Goal: Use online tool/utility: Utilize a website feature to perform a specific function

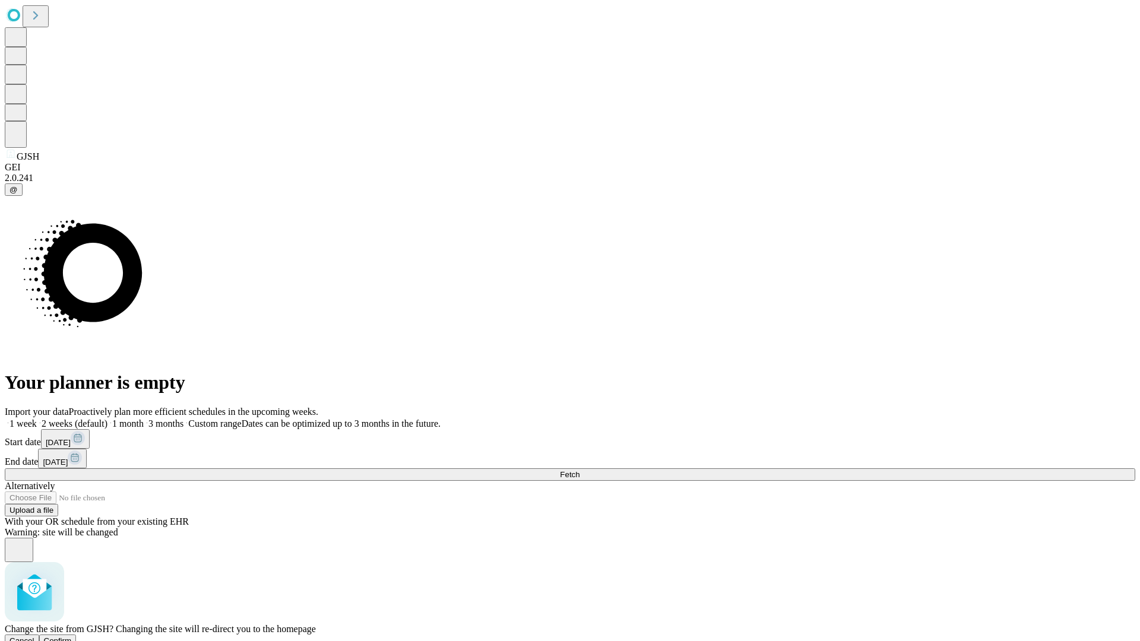
click at [72, 637] on span "Confirm" at bounding box center [58, 641] width 28 height 9
click at [107, 419] on label "2 weeks (default)" at bounding box center [72, 424] width 71 height 10
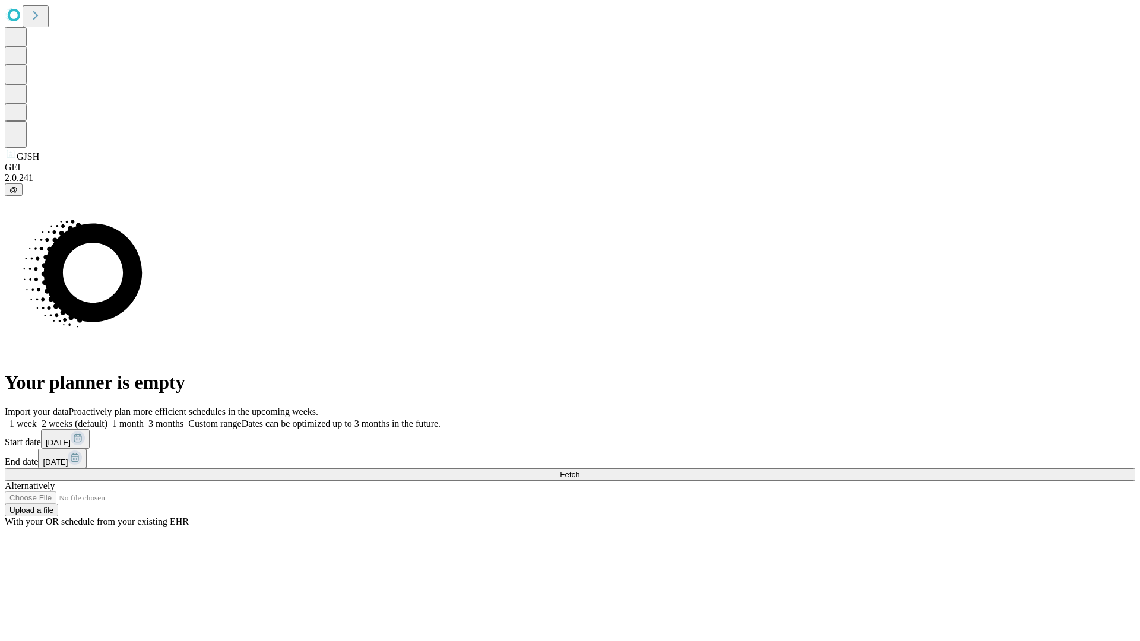
click at [580, 470] on span "Fetch" at bounding box center [570, 474] width 20 height 9
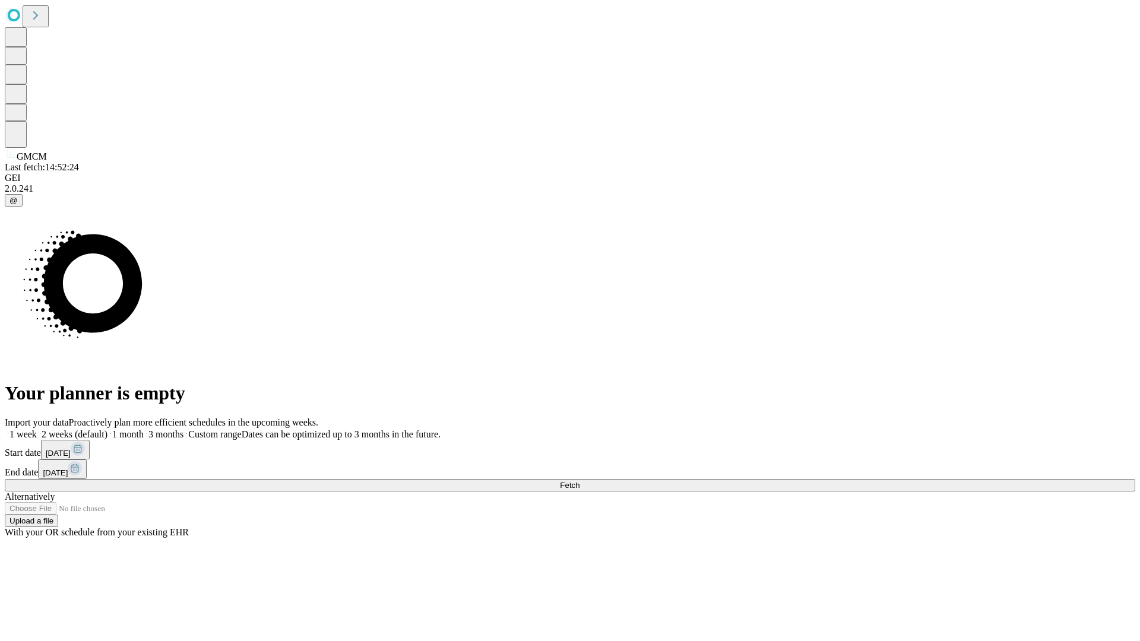
click at [107, 429] on label "2 weeks (default)" at bounding box center [72, 434] width 71 height 10
click at [580, 481] on span "Fetch" at bounding box center [570, 485] width 20 height 9
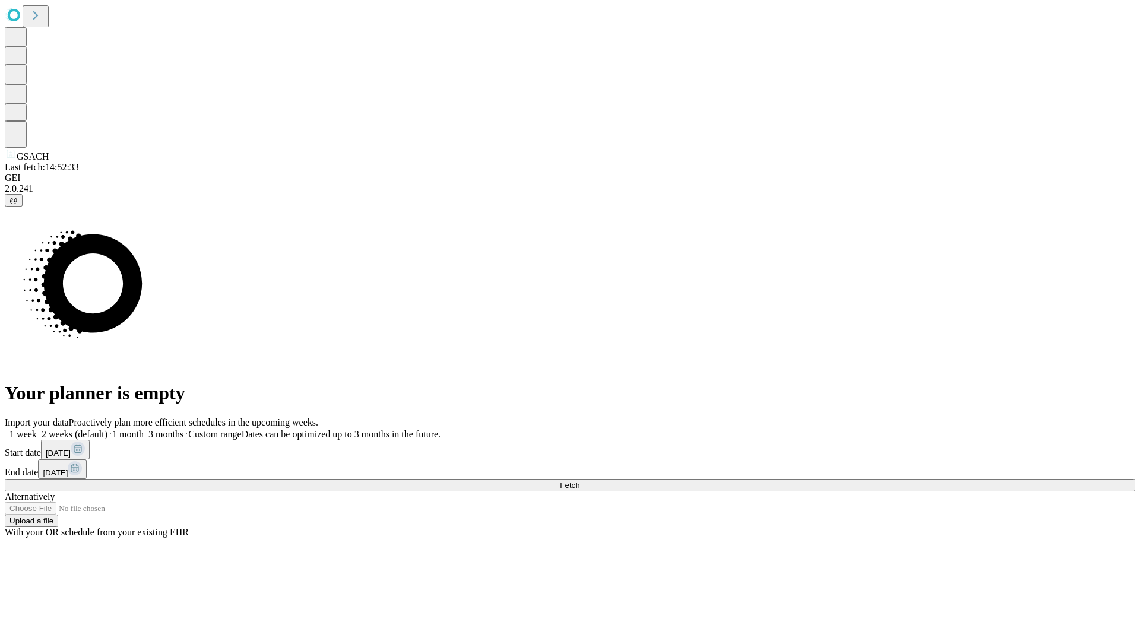
click at [107, 429] on label "2 weeks (default)" at bounding box center [72, 434] width 71 height 10
click at [580, 481] on span "Fetch" at bounding box center [570, 485] width 20 height 9
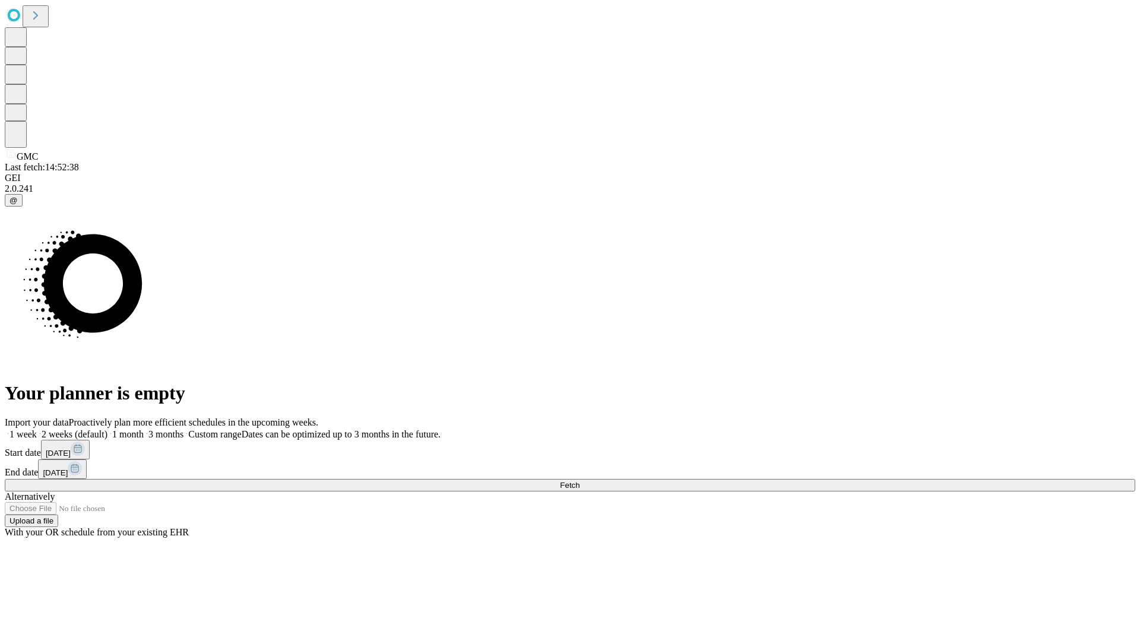
click at [107, 429] on label "2 weeks (default)" at bounding box center [72, 434] width 71 height 10
click at [580, 481] on span "Fetch" at bounding box center [570, 485] width 20 height 9
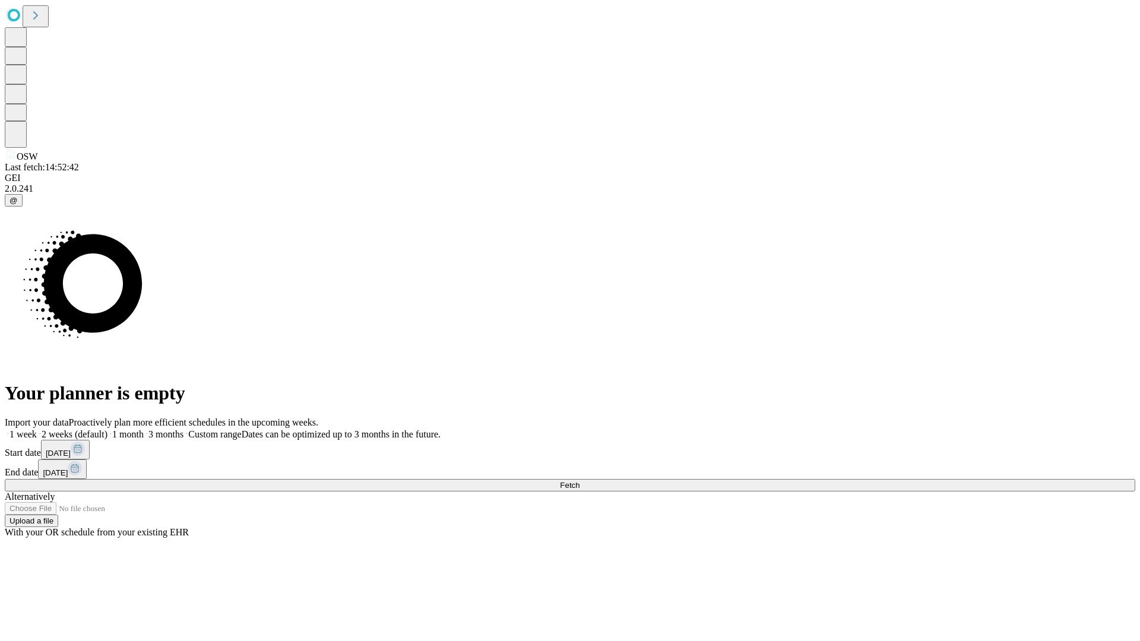
click at [107, 429] on label "2 weeks (default)" at bounding box center [72, 434] width 71 height 10
click at [580, 481] on span "Fetch" at bounding box center [570, 485] width 20 height 9
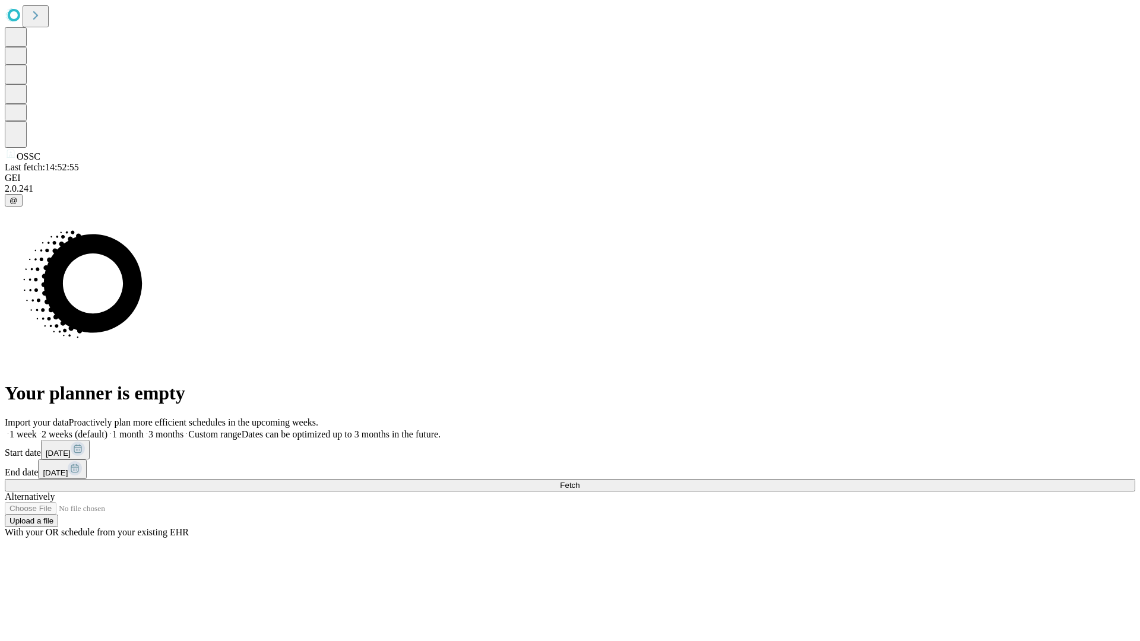
click at [107, 429] on label "2 weeks (default)" at bounding box center [72, 434] width 71 height 10
click at [580, 481] on span "Fetch" at bounding box center [570, 485] width 20 height 9
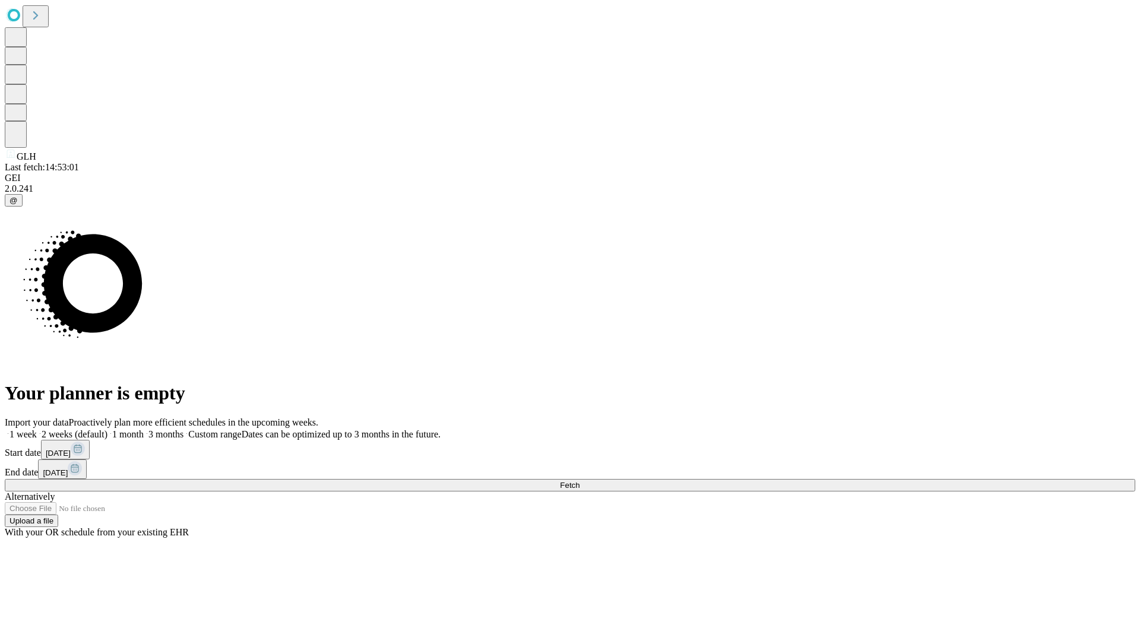
click at [107, 429] on label "2 weeks (default)" at bounding box center [72, 434] width 71 height 10
click at [580, 481] on span "Fetch" at bounding box center [570, 485] width 20 height 9
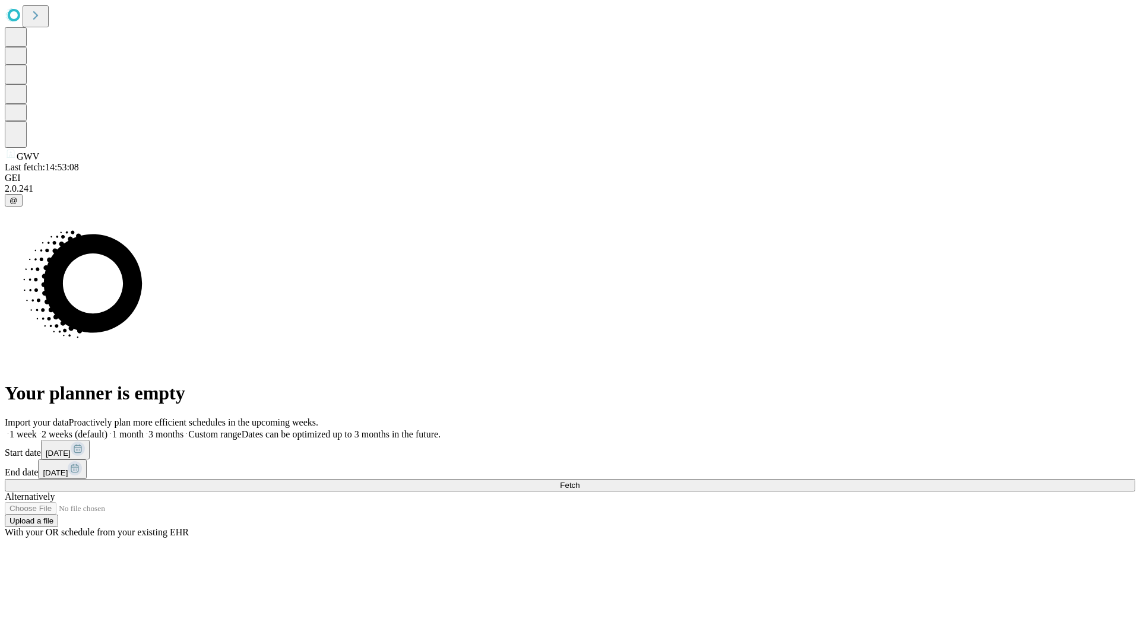
click at [107, 429] on label "2 weeks (default)" at bounding box center [72, 434] width 71 height 10
click at [580, 481] on span "Fetch" at bounding box center [570, 485] width 20 height 9
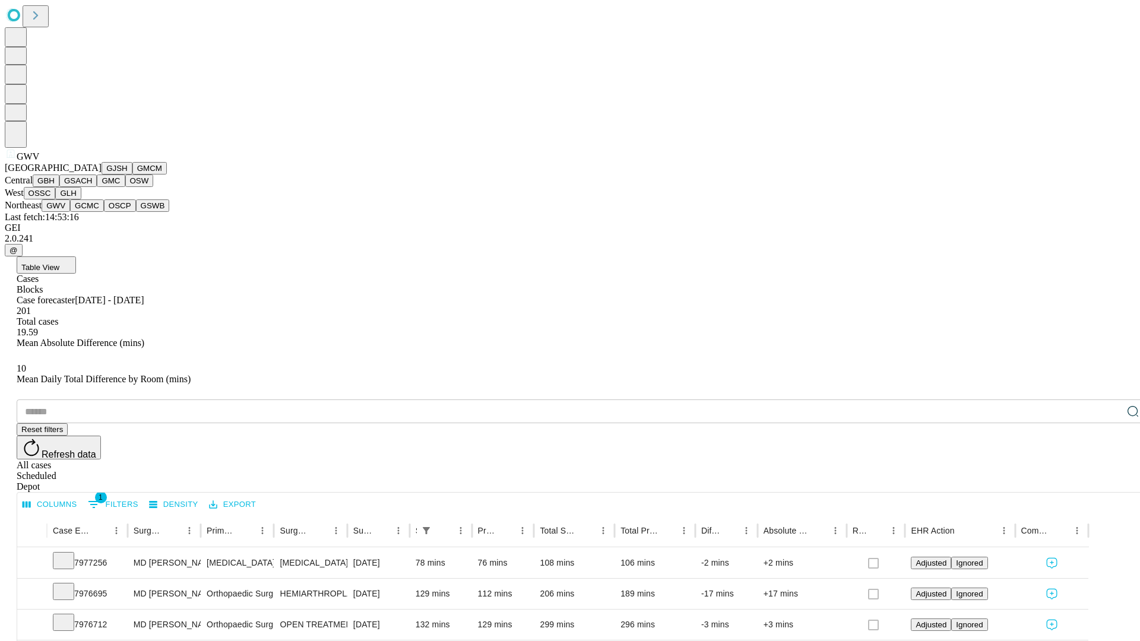
click at [92, 212] on button "GCMC" at bounding box center [87, 206] width 34 height 12
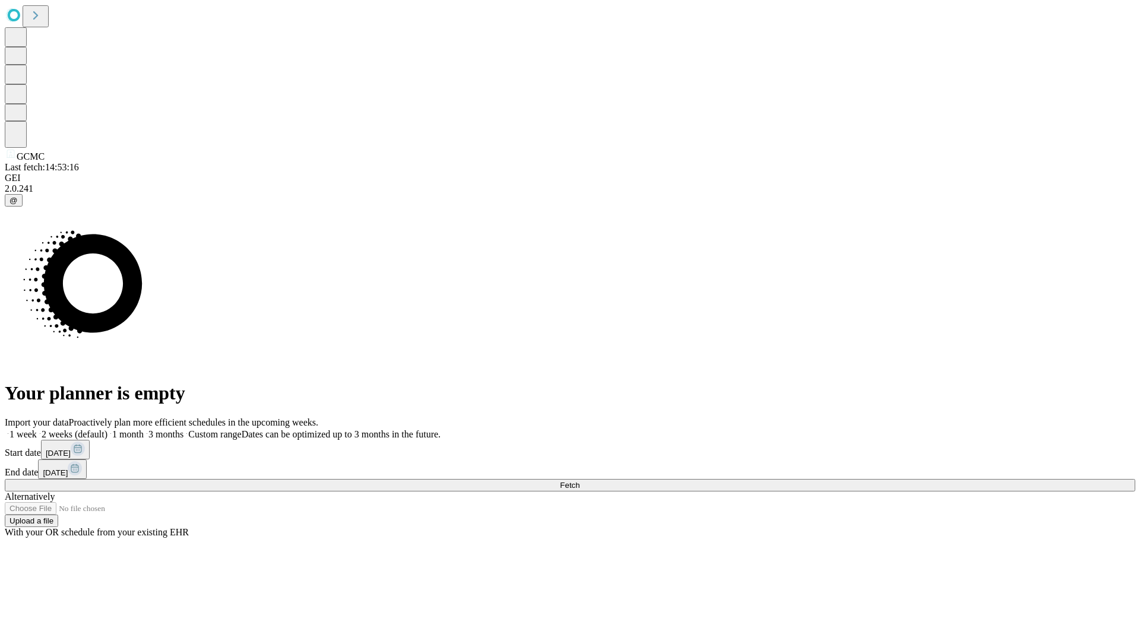
click at [107, 429] on label "2 weeks (default)" at bounding box center [72, 434] width 71 height 10
click at [580, 481] on span "Fetch" at bounding box center [570, 485] width 20 height 9
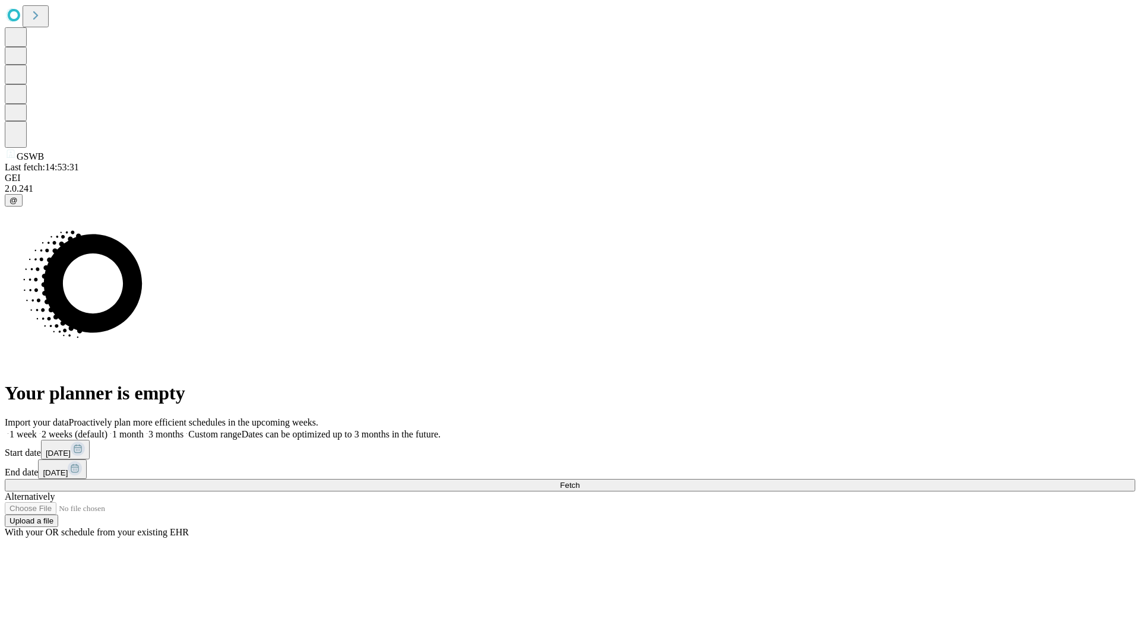
click at [107, 429] on label "2 weeks (default)" at bounding box center [72, 434] width 71 height 10
click at [580, 481] on span "Fetch" at bounding box center [570, 485] width 20 height 9
